Goal: Transaction & Acquisition: Purchase product/service

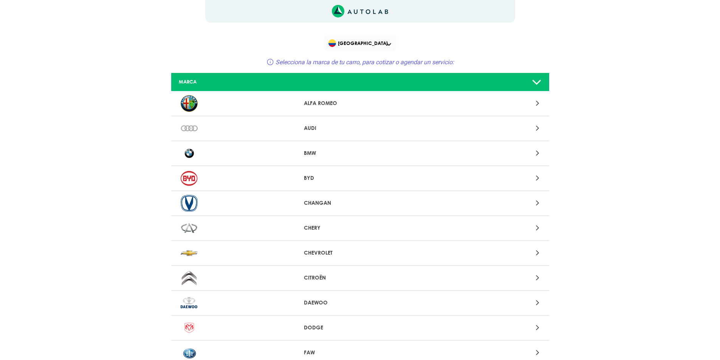
click at [326, 255] on p "CHEVROLET" at bounding box center [360, 253] width 112 height 8
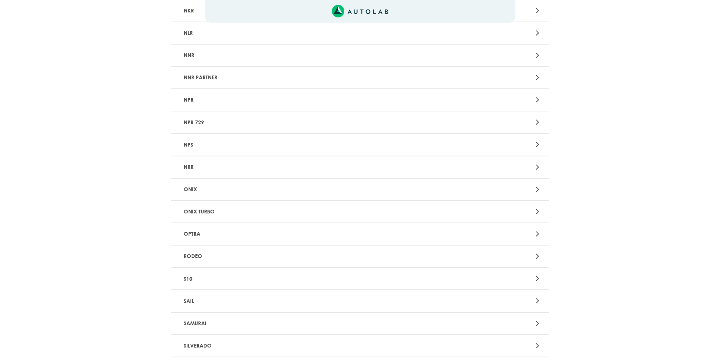
scroll to position [1399, 0]
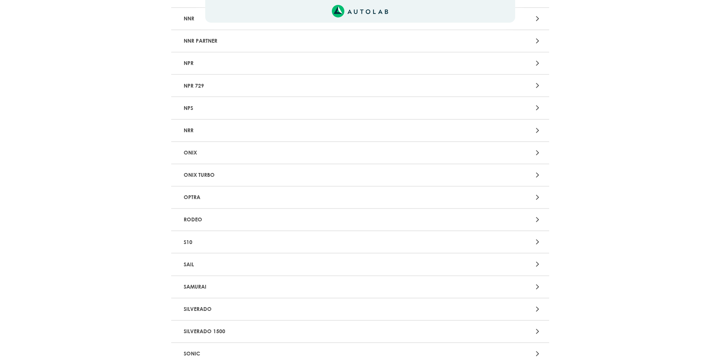
click at [245, 263] on p "SAIL" at bounding box center [299, 265] width 236 height 14
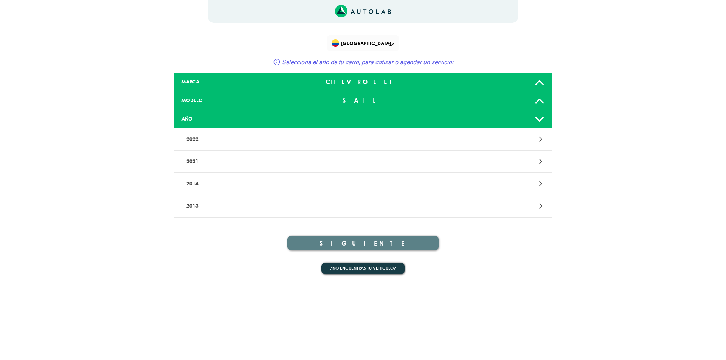
drag, startPoint x: 393, startPoint y: 171, endPoint x: 391, endPoint y: 182, distance: 11.4
click at [392, 172] on div "2021" at bounding box center [363, 162] width 378 height 22
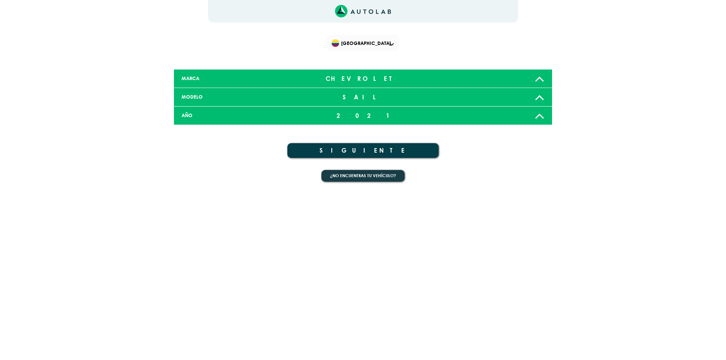
click at [535, 118] on icon at bounding box center [540, 115] width 10 height 15
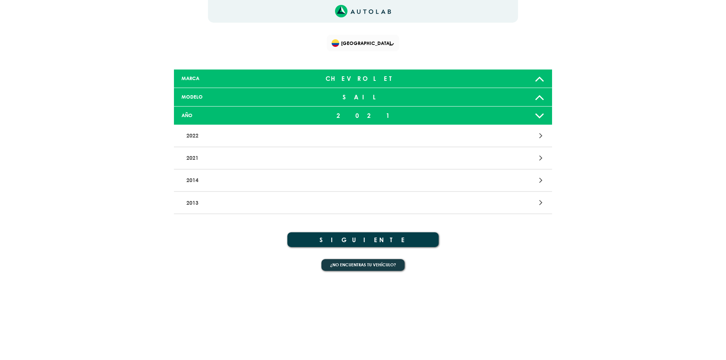
click at [221, 183] on p "2014" at bounding box center [301, 181] width 236 height 14
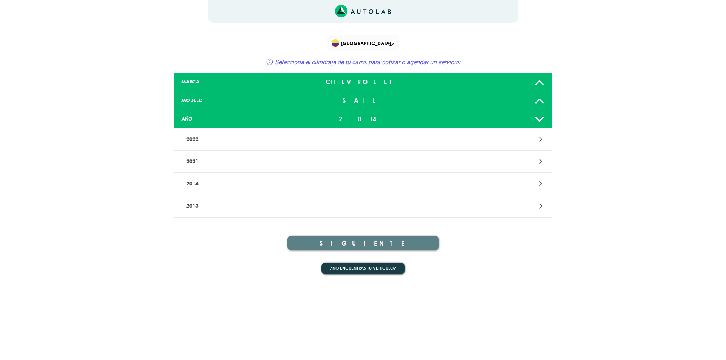
click at [189, 180] on p "2014" at bounding box center [301, 184] width 236 height 14
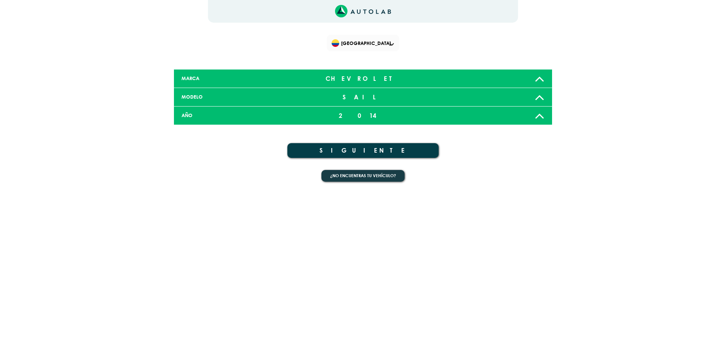
click at [373, 151] on button "SIGUIENTE" at bounding box center [362, 150] width 151 height 15
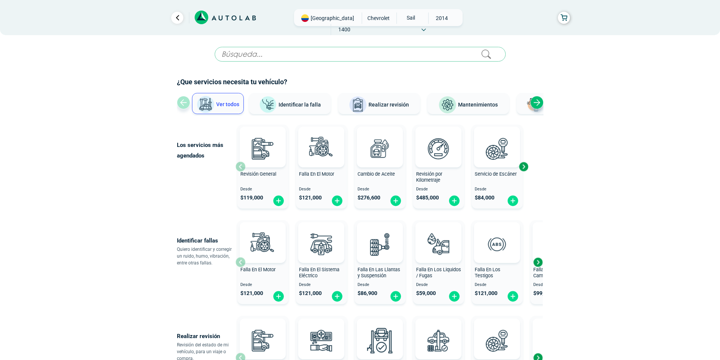
click at [539, 102] on div "Next slide" at bounding box center [537, 102] width 13 height 13
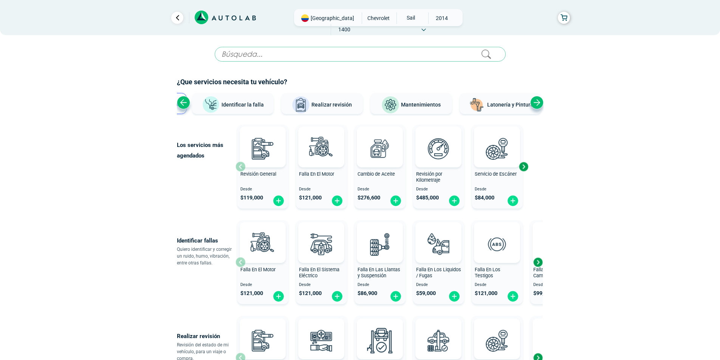
click at [539, 102] on div "Next slide" at bounding box center [537, 102] width 13 height 13
click at [539, 102] on div "Ver todos Identificar la falla Realizar revisión Mantenimientos Latonería y Pin…" at bounding box center [360, 104] width 367 height 23
click at [383, 175] on span "Cambio de Aceite" at bounding box center [376, 174] width 37 height 6
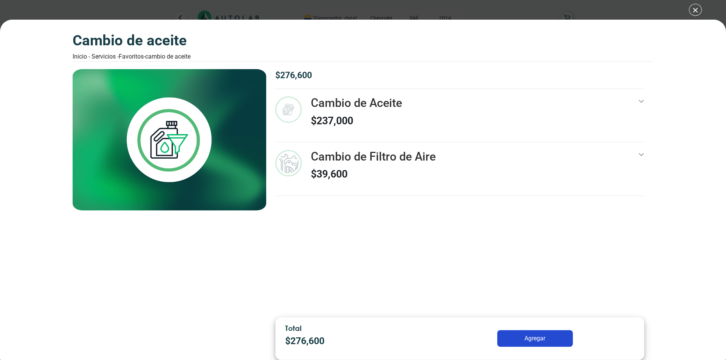
click at [641, 155] on icon at bounding box center [641, 155] width 5 height 3
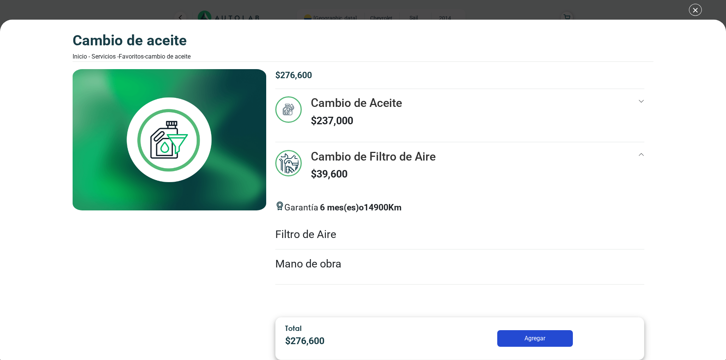
click at [645, 156] on div "$ 276,600 Cambio de Aceite $ 237,000 12 13000 Km" at bounding box center [459, 190] width 387 height 242
click at [644, 156] on icon at bounding box center [641, 155] width 6 height 6
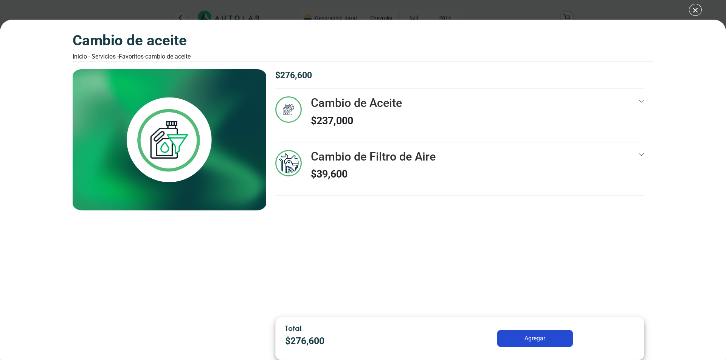
click at [700, 11] on div "Cambio de Aceite Inicio - Servicios - Favoritos - Cambio de Aceite Cambio de Ac…" at bounding box center [363, 180] width 726 height 360
